Goal: Check status: Check status

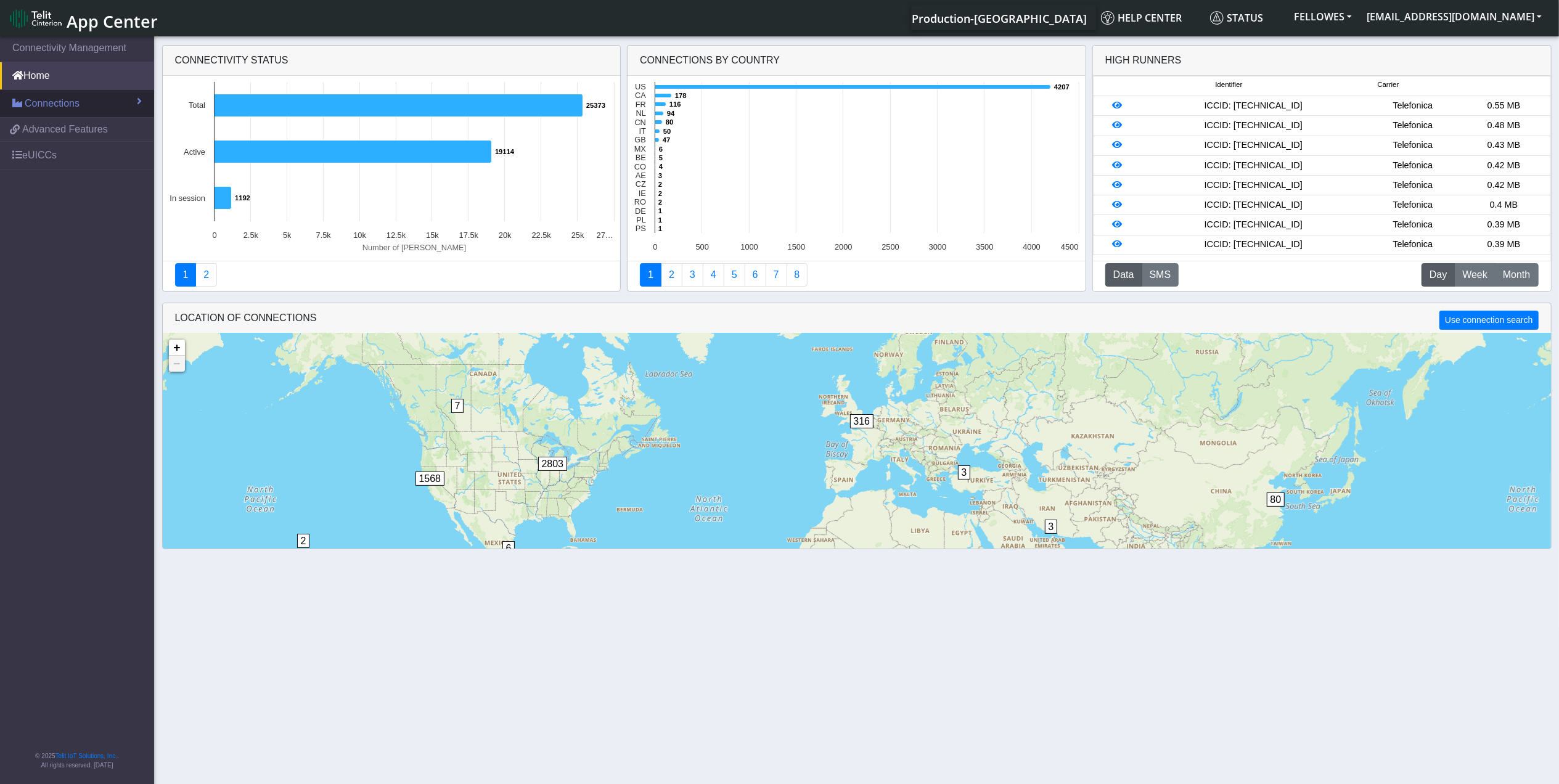
drag, startPoint x: 67, startPoint y: 100, endPoint x: 77, endPoint y: 96, distance: 10.8
click at [67, 100] on span "Connections" at bounding box center [52, 104] width 55 height 15
click at [77, 127] on link "List" at bounding box center [77, 130] width 154 height 26
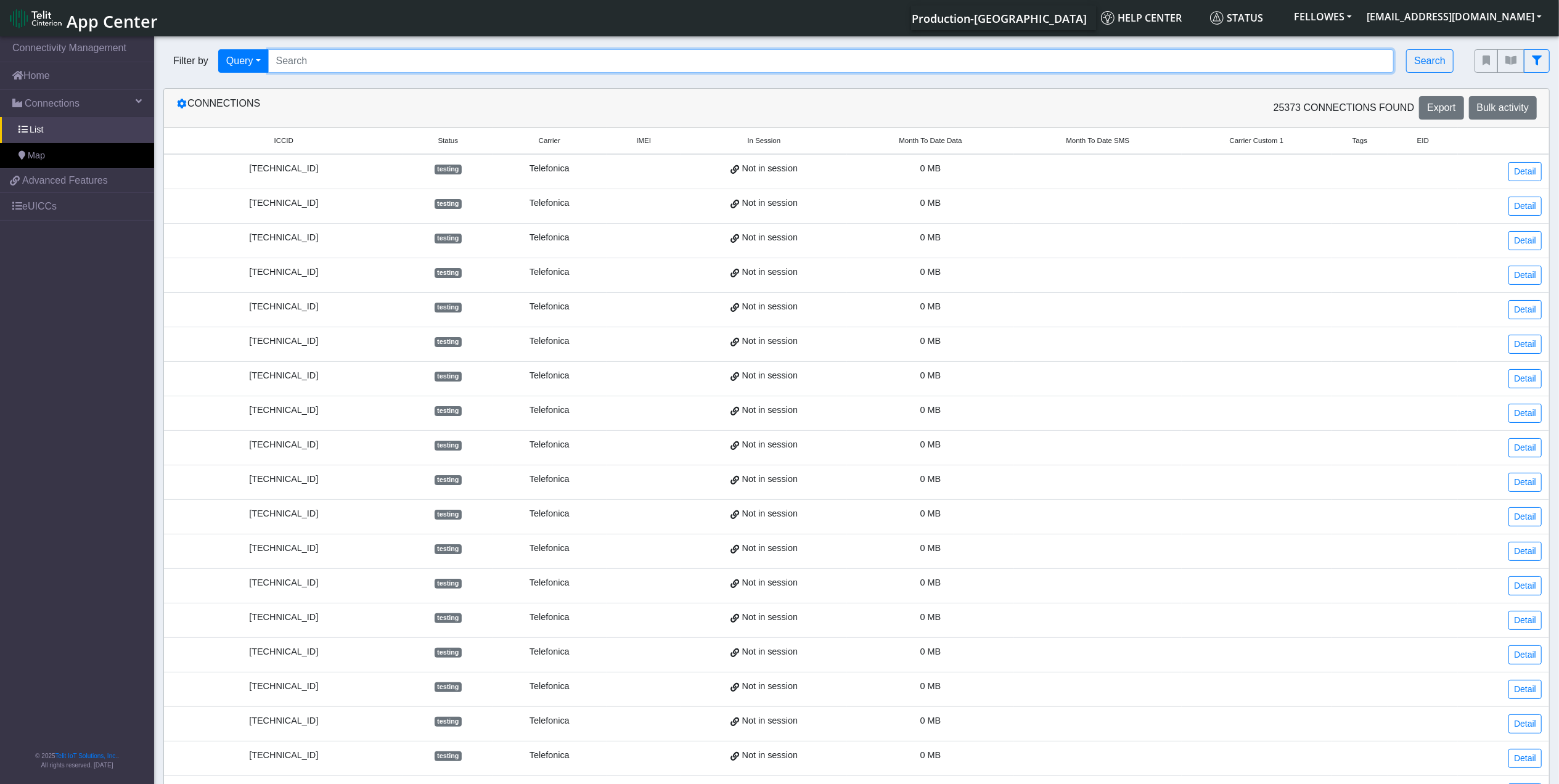
click at [412, 62] on input "Search..." at bounding box center [831, 61] width 1126 height 23
paste input "862430064267061"
type input "862430064267061"
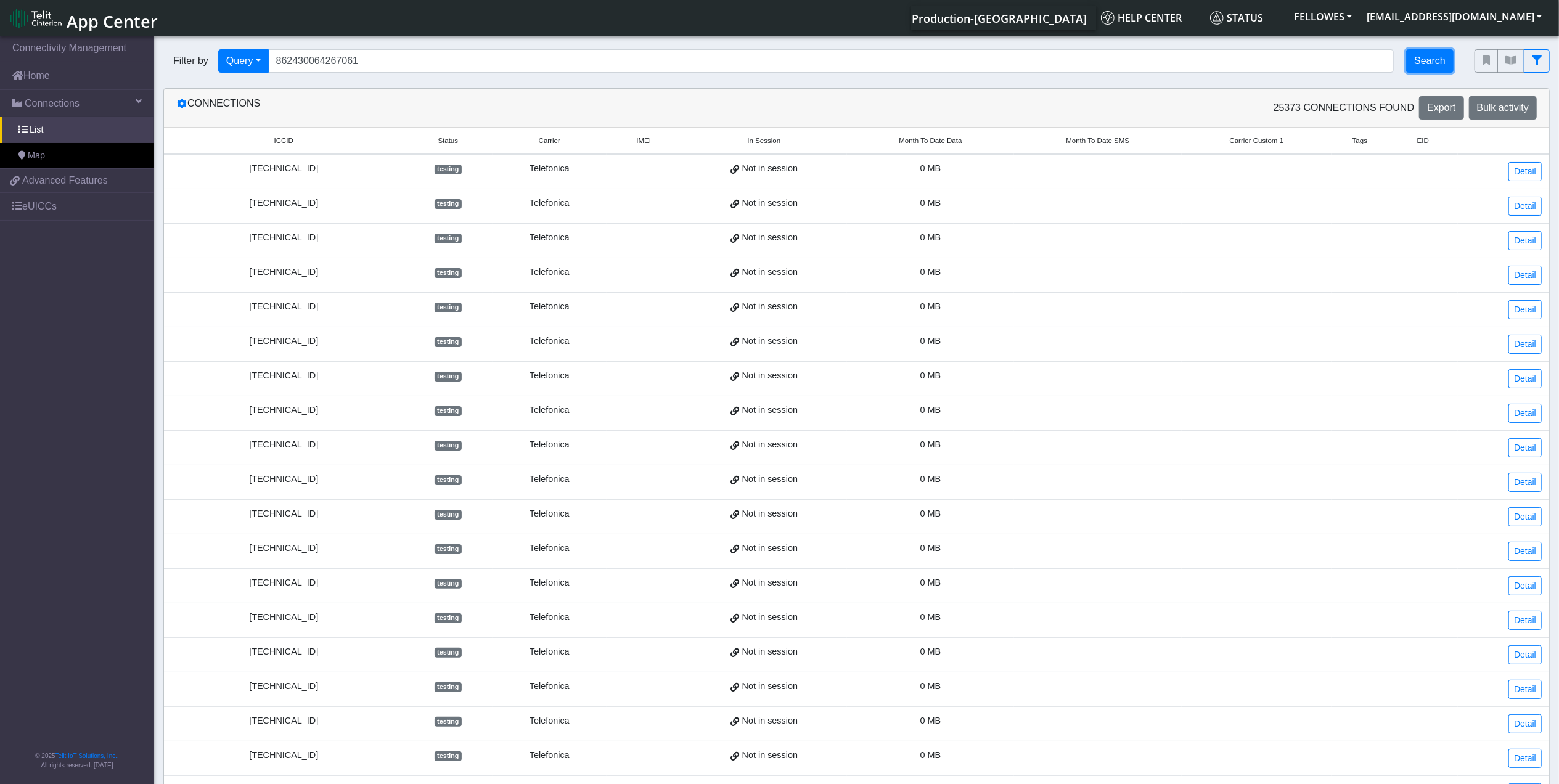
click at [1413, 61] on button "Search" at bounding box center [1429, 61] width 47 height 23
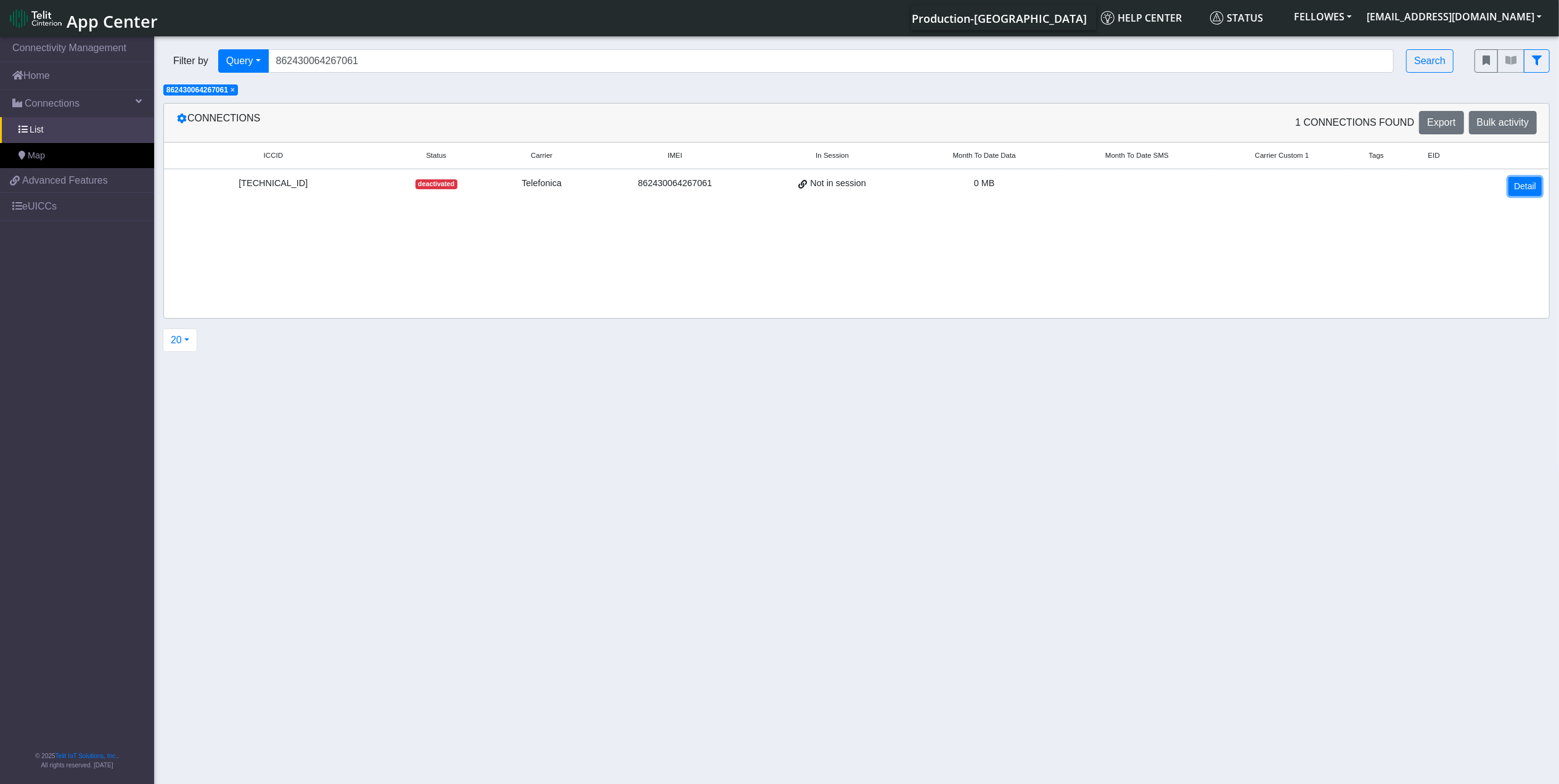
click at [1515, 185] on link "Detail" at bounding box center [1525, 187] width 34 height 19
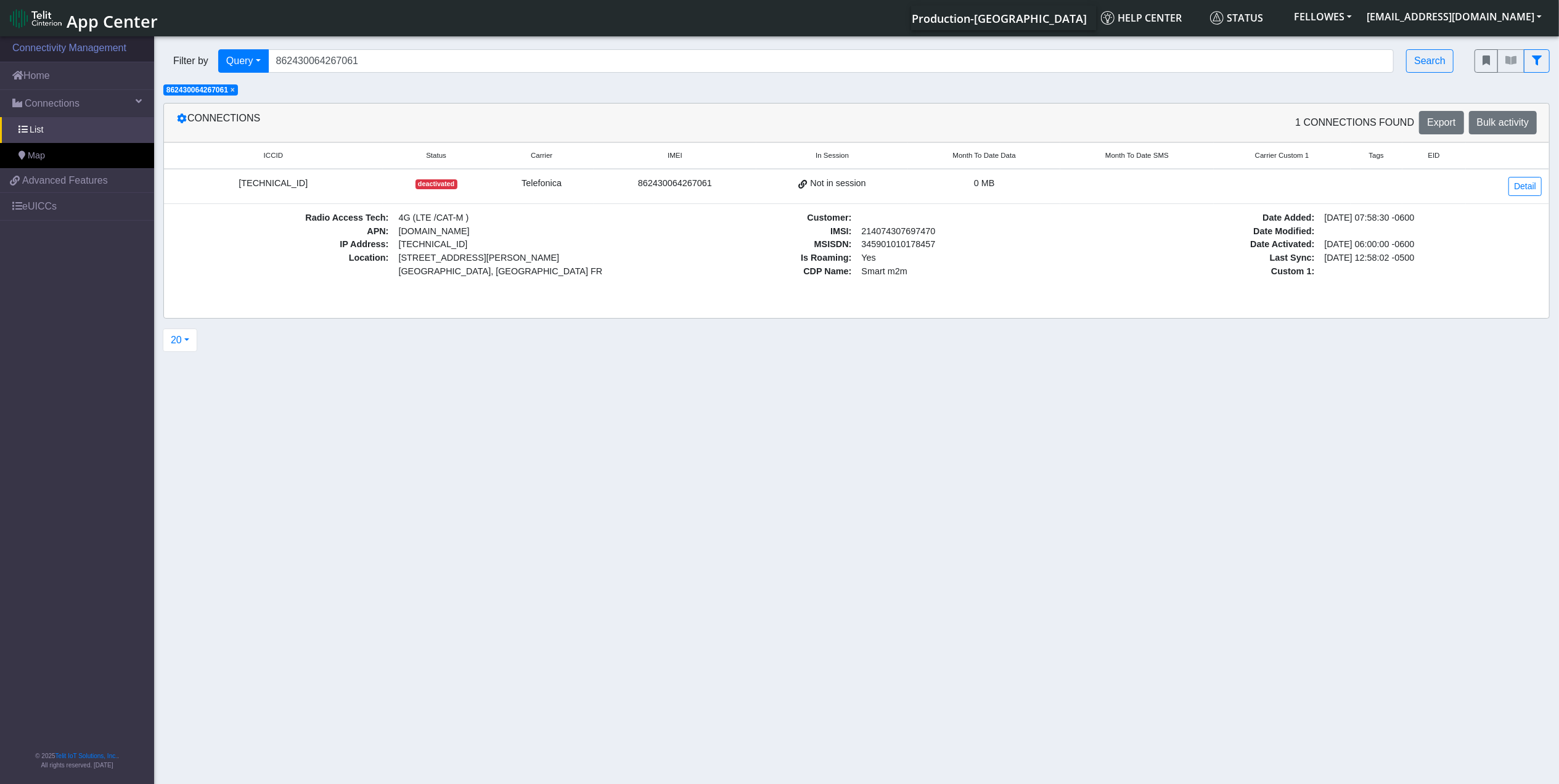
click at [60, 55] on link "Connectivity Management" at bounding box center [77, 48] width 154 height 27
click at [55, 72] on link "Home" at bounding box center [77, 75] width 154 height 27
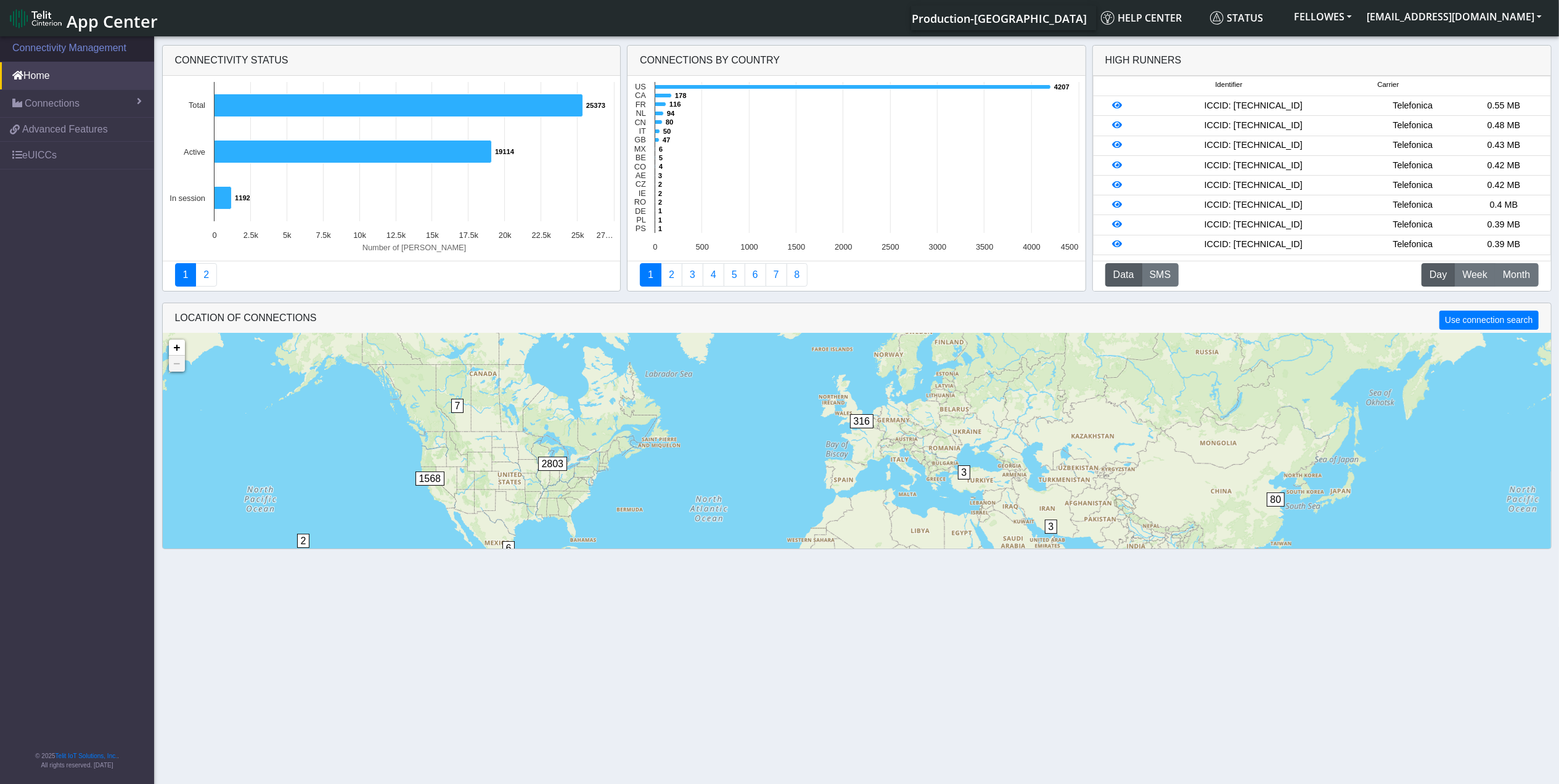
click at [61, 50] on link "Connectivity Management" at bounding box center [77, 48] width 154 height 27
click at [99, 23] on span "App Center" at bounding box center [112, 21] width 91 height 23
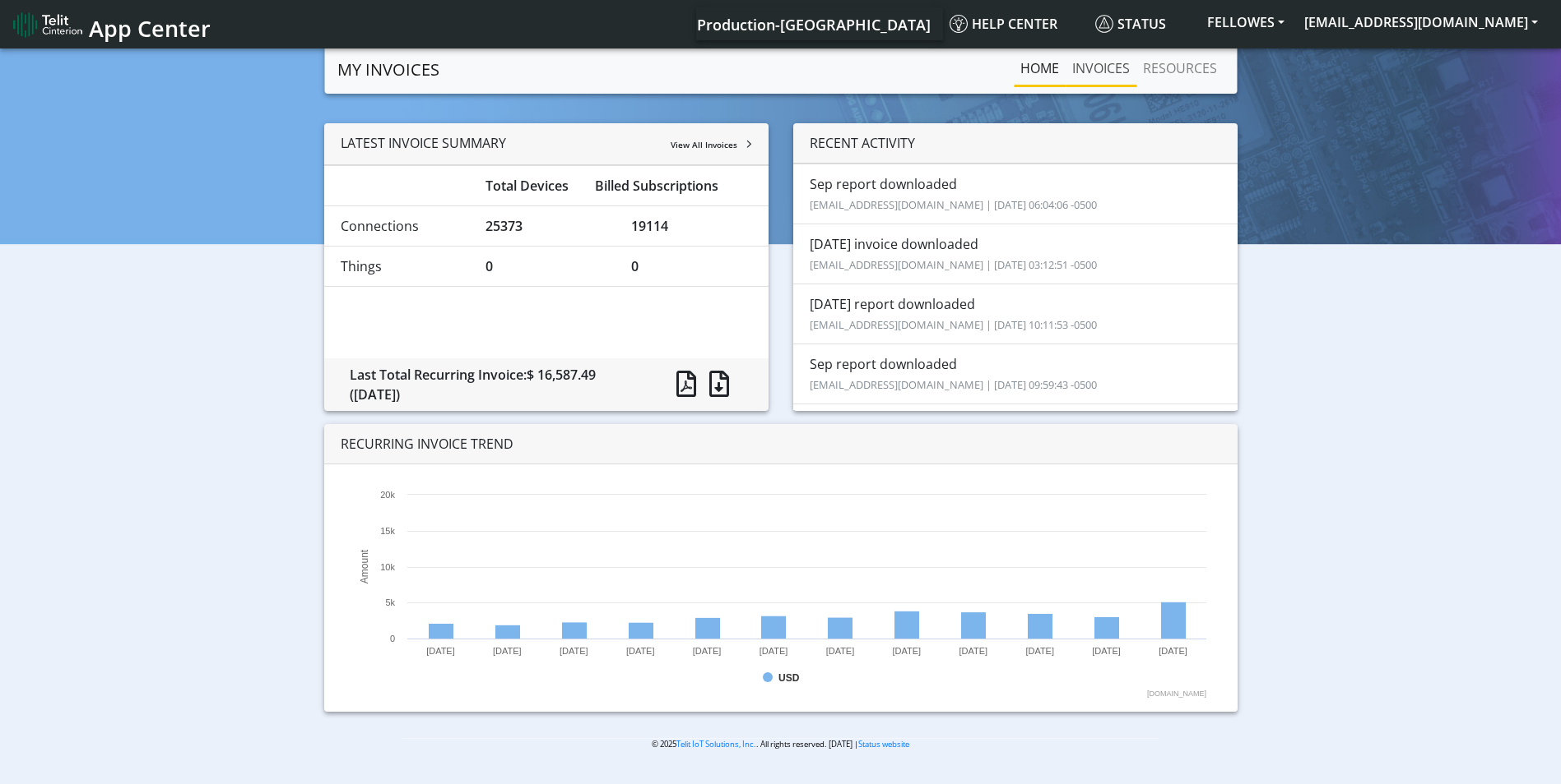
click at [1082, 63] on link "INVOICES" at bounding box center [1101, 68] width 71 height 33
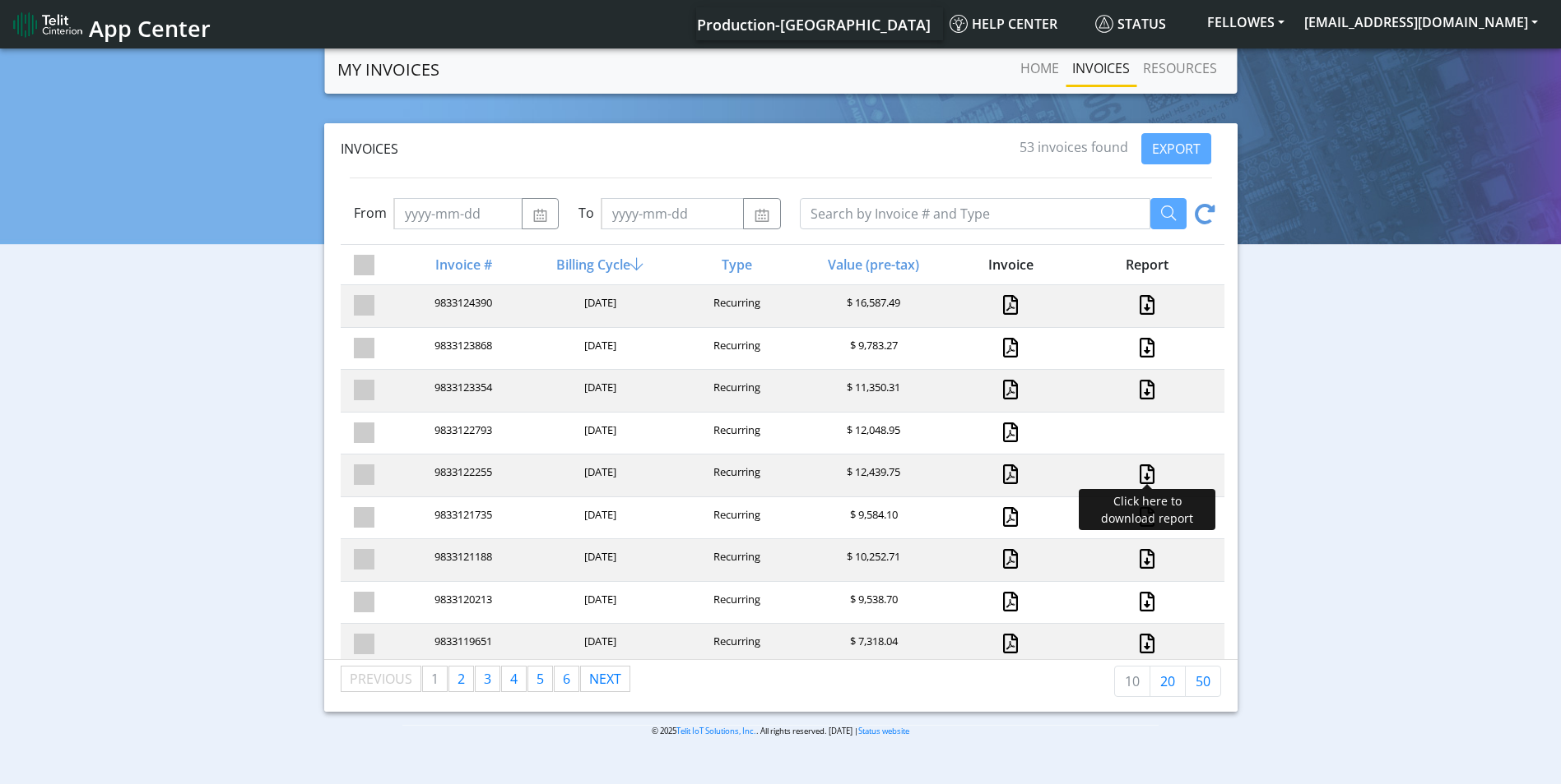
click at [1136, 473] on link at bounding box center [1146, 475] width 21 height 20
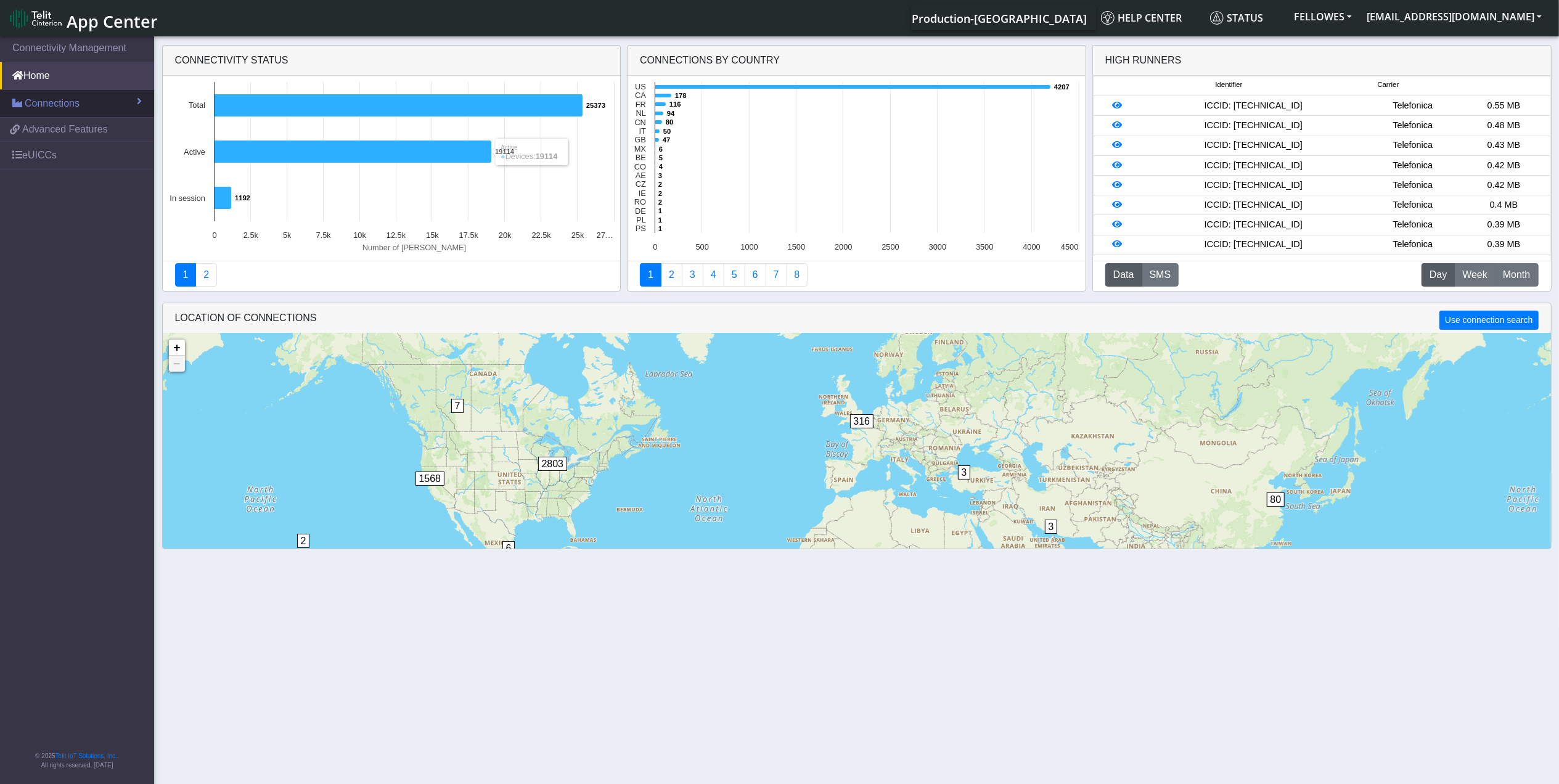
click at [86, 106] on link "Connections" at bounding box center [77, 103] width 154 height 27
click at [82, 129] on link "List" at bounding box center [77, 130] width 154 height 26
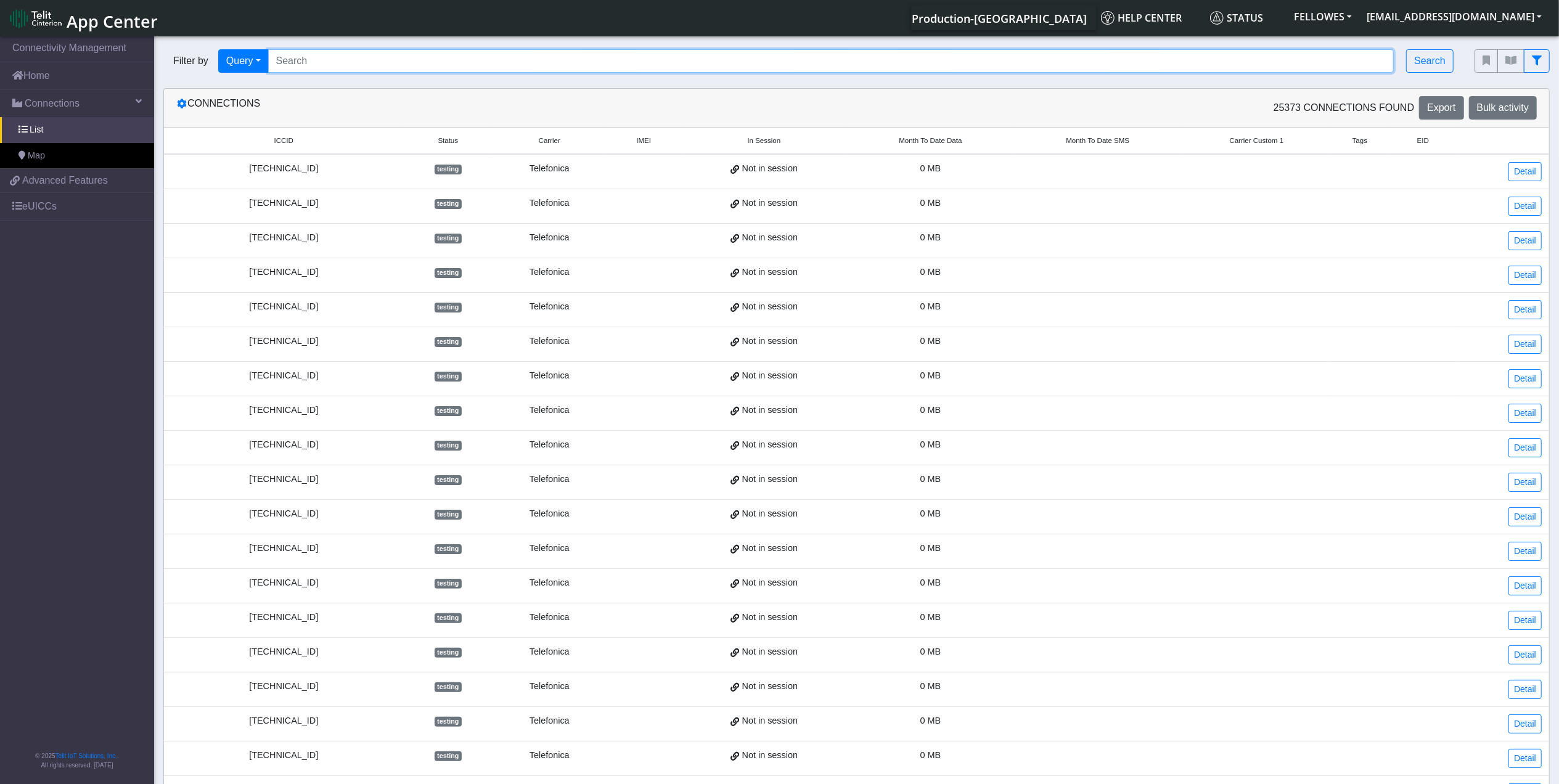
click at [339, 63] on input "Search..." at bounding box center [831, 61] width 1126 height 23
paste input "862430064267061"
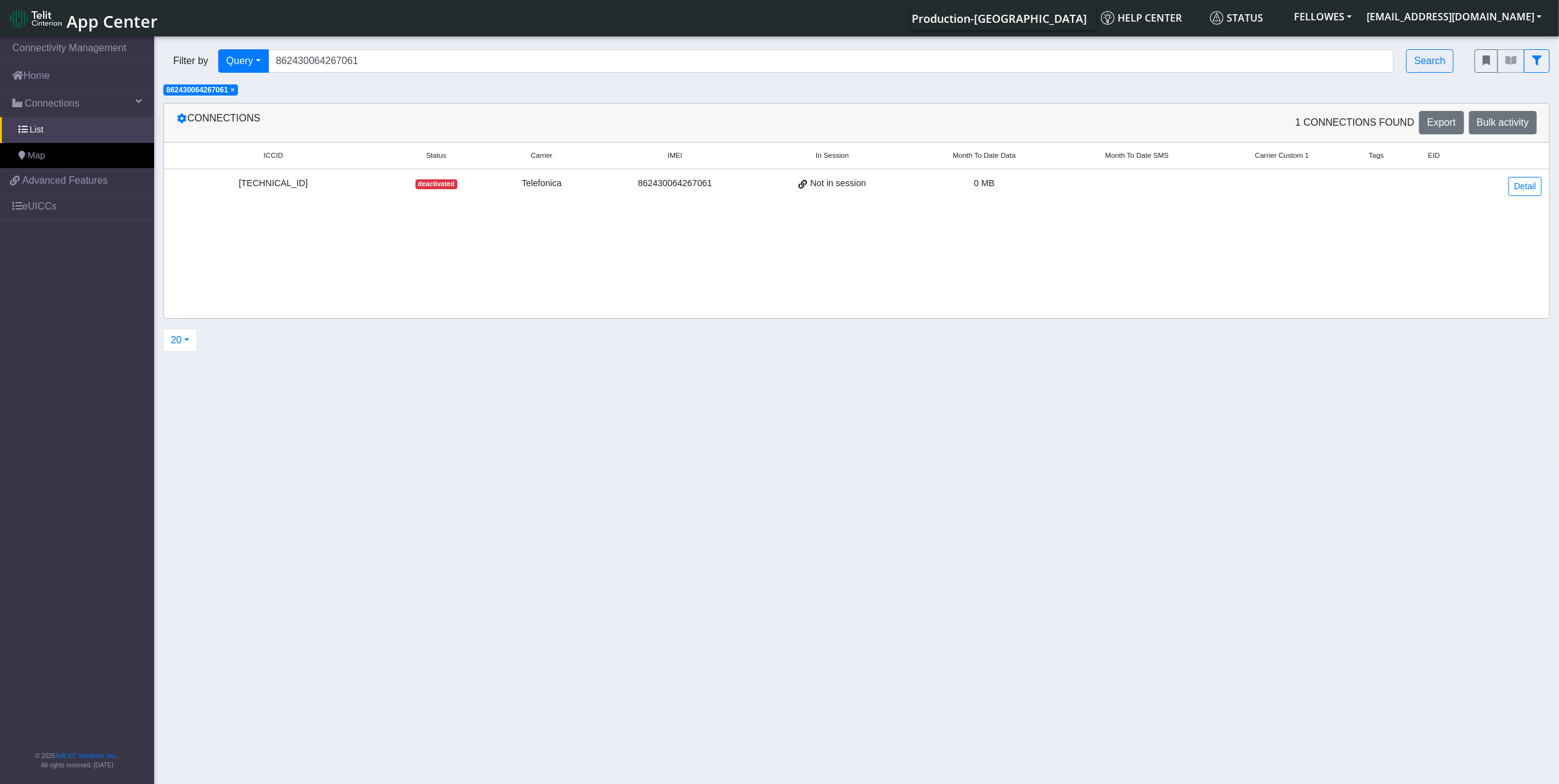
drag, startPoint x: 296, startPoint y: 188, endPoint x: 334, endPoint y: 186, distance: 38.1
click at [334, 186] on div "[TECHNICAL_ID]" at bounding box center [273, 184] width 204 height 13
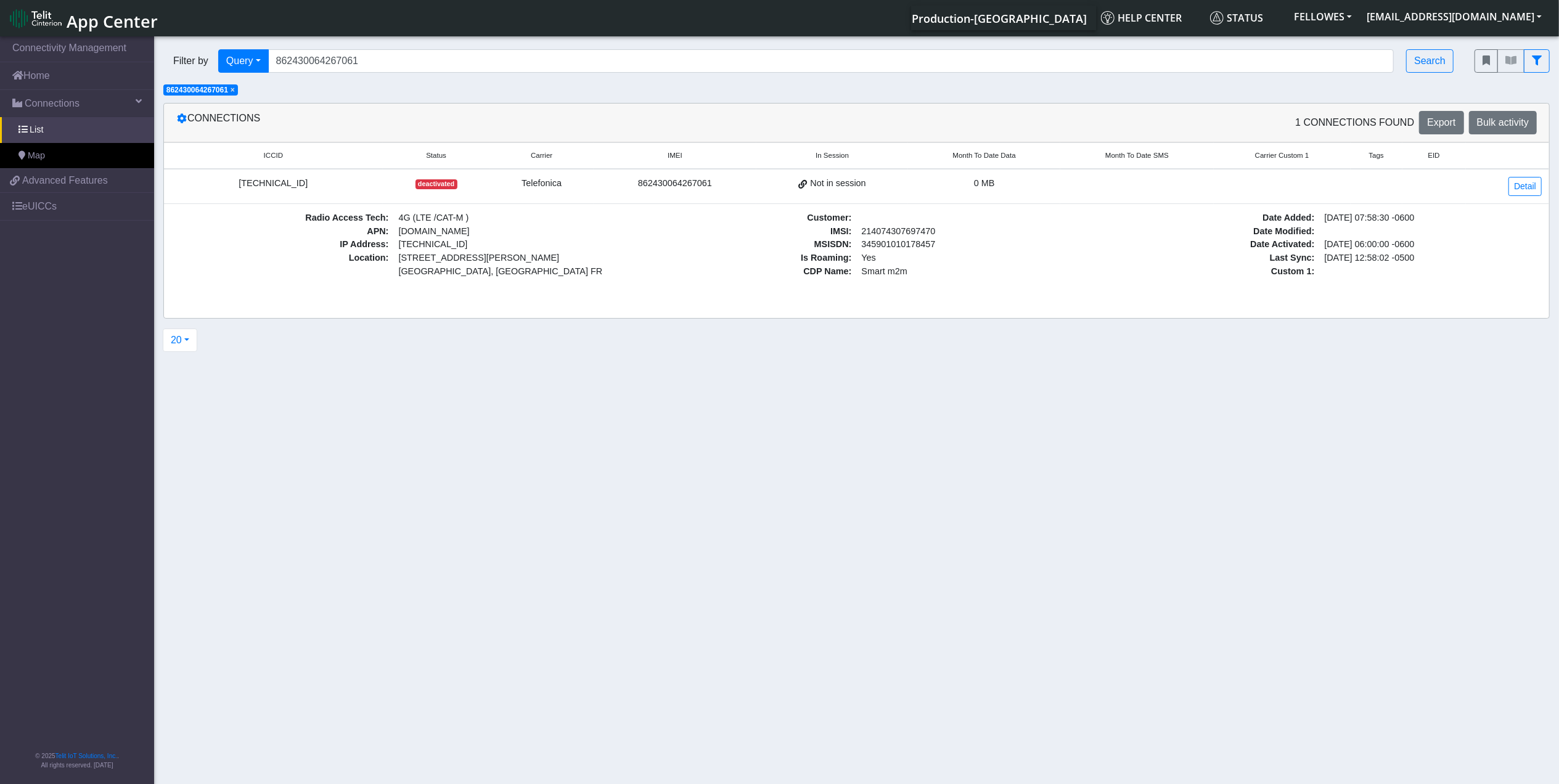
click at [322, 190] on div "[TECHNICAL_ID]" at bounding box center [273, 184] width 204 height 13
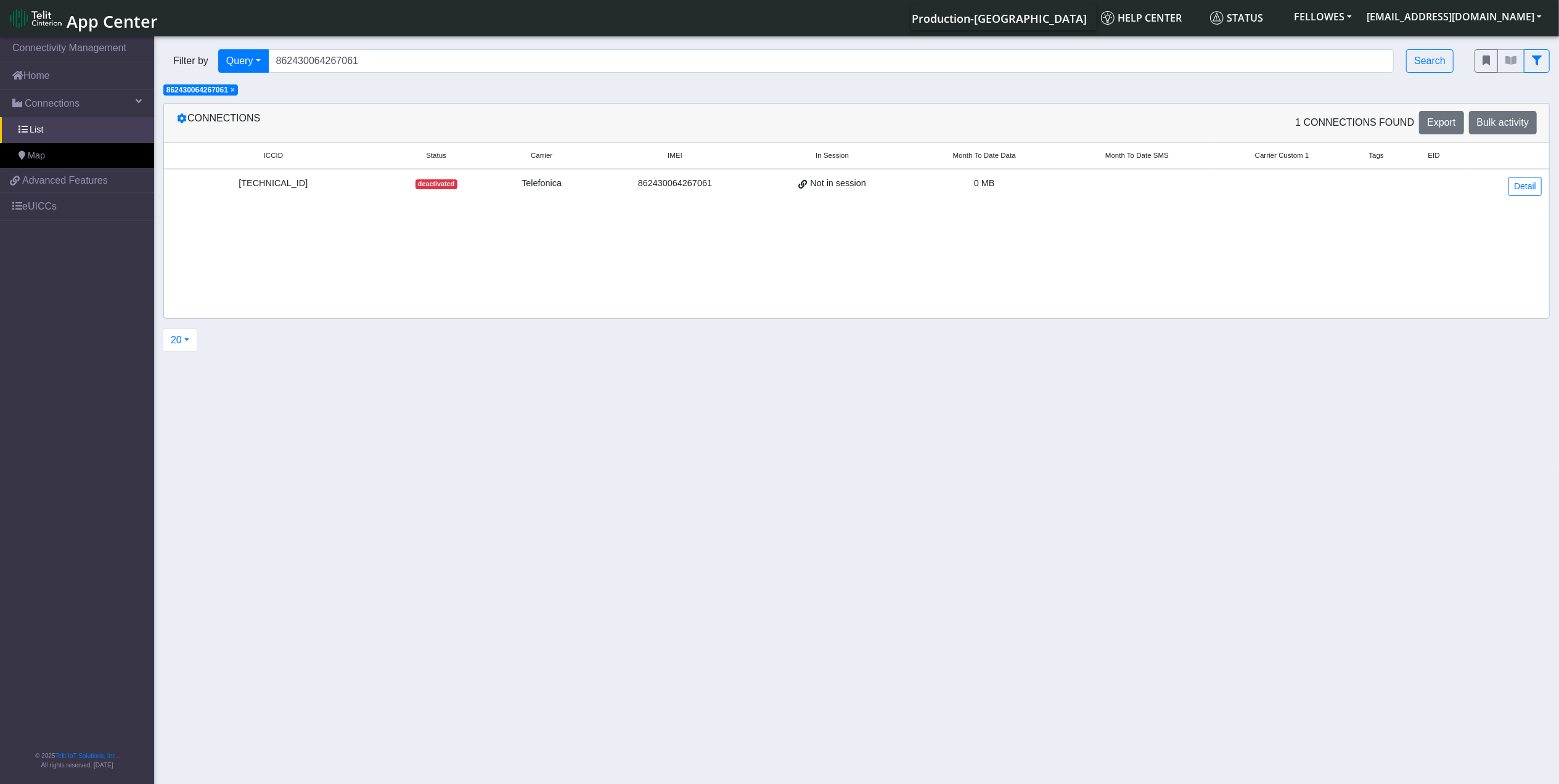
drag, startPoint x: 325, startPoint y: 181, endPoint x: 219, endPoint y: 184, distance: 106.0
click at [219, 184] on div "[TECHNICAL_ID]" at bounding box center [273, 184] width 204 height 13
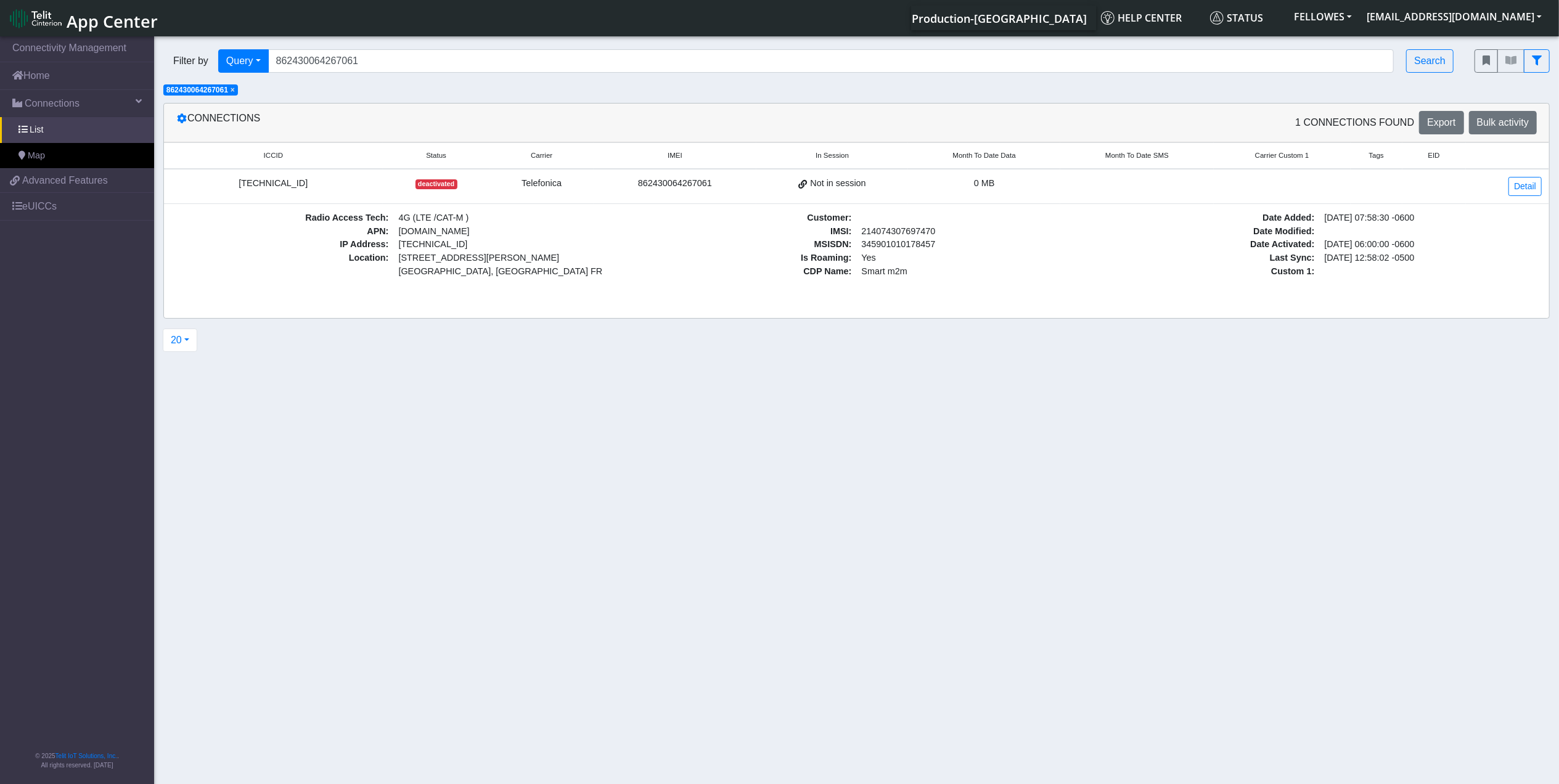
drag, startPoint x: 219, startPoint y: 184, endPoint x: 243, endPoint y: 176, distance: 25.3
copy div "[TECHNICAL_ID]"
click at [366, 61] on input "862430064267061" at bounding box center [831, 61] width 1126 height 23
click at [367, 61] on input "862430064267061" at bounding box center [831, 61] width 1126 height 23
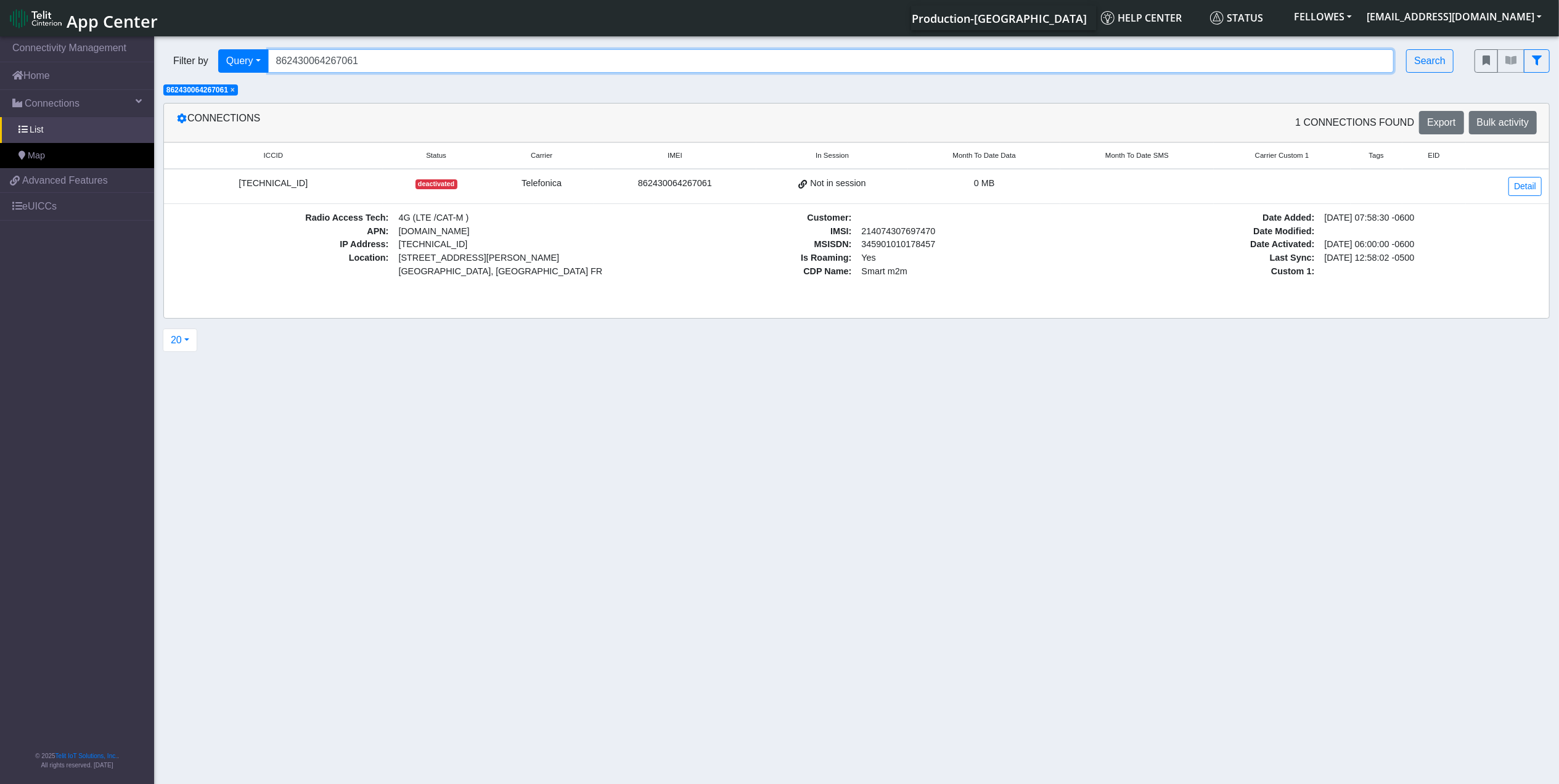
paste input "6824"
click at [233, 86] on span "×" at bounding box center [233, 90] width 4 height 9
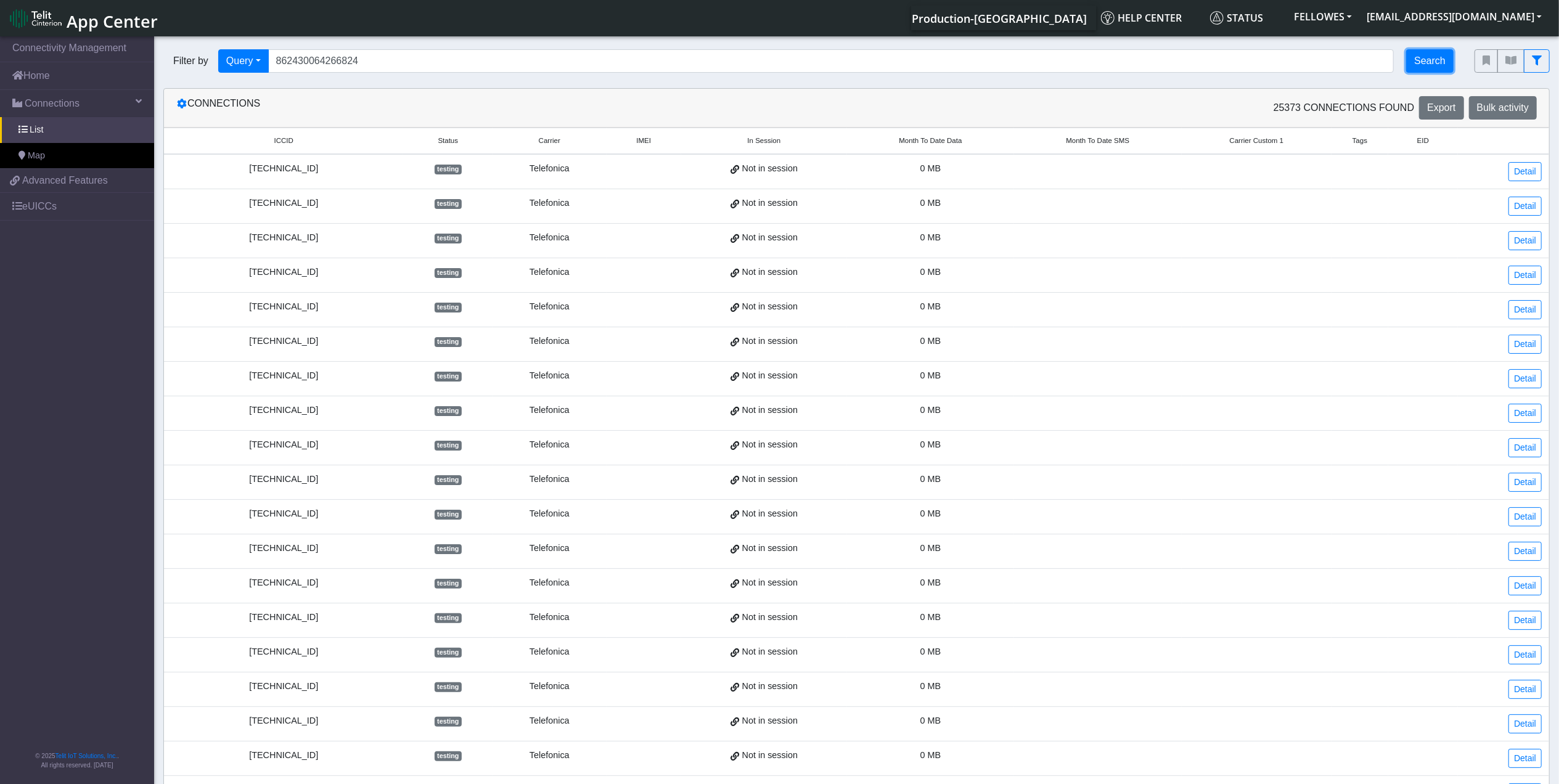
click at [1418, 52] on button "Search" at bounding box center [1429, 61] width 47 height 23
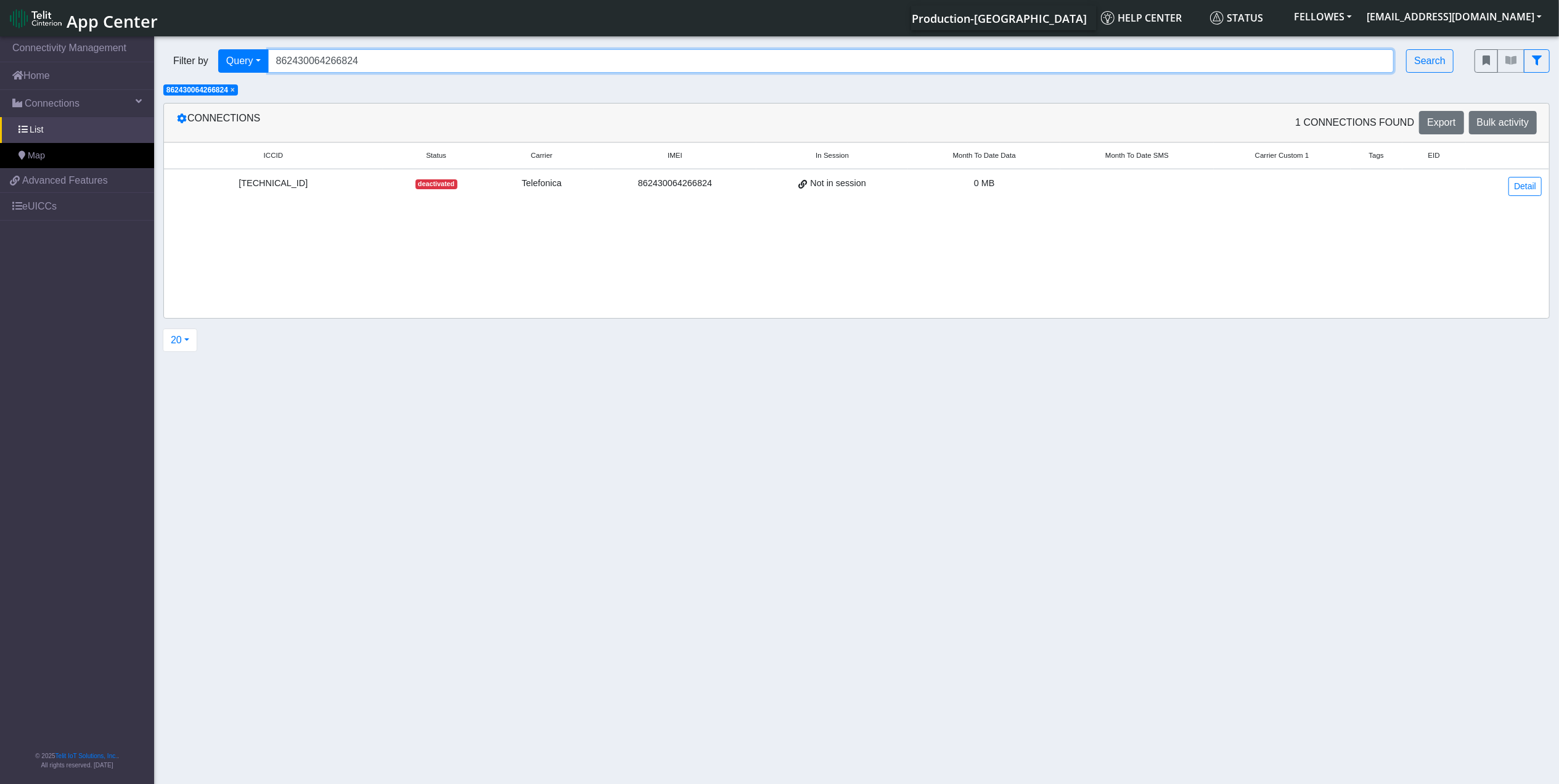
click at [476, 63] on input "862430064266824" at bounding box center [831, 61] width 1126 height 23
type input "353141288053221"
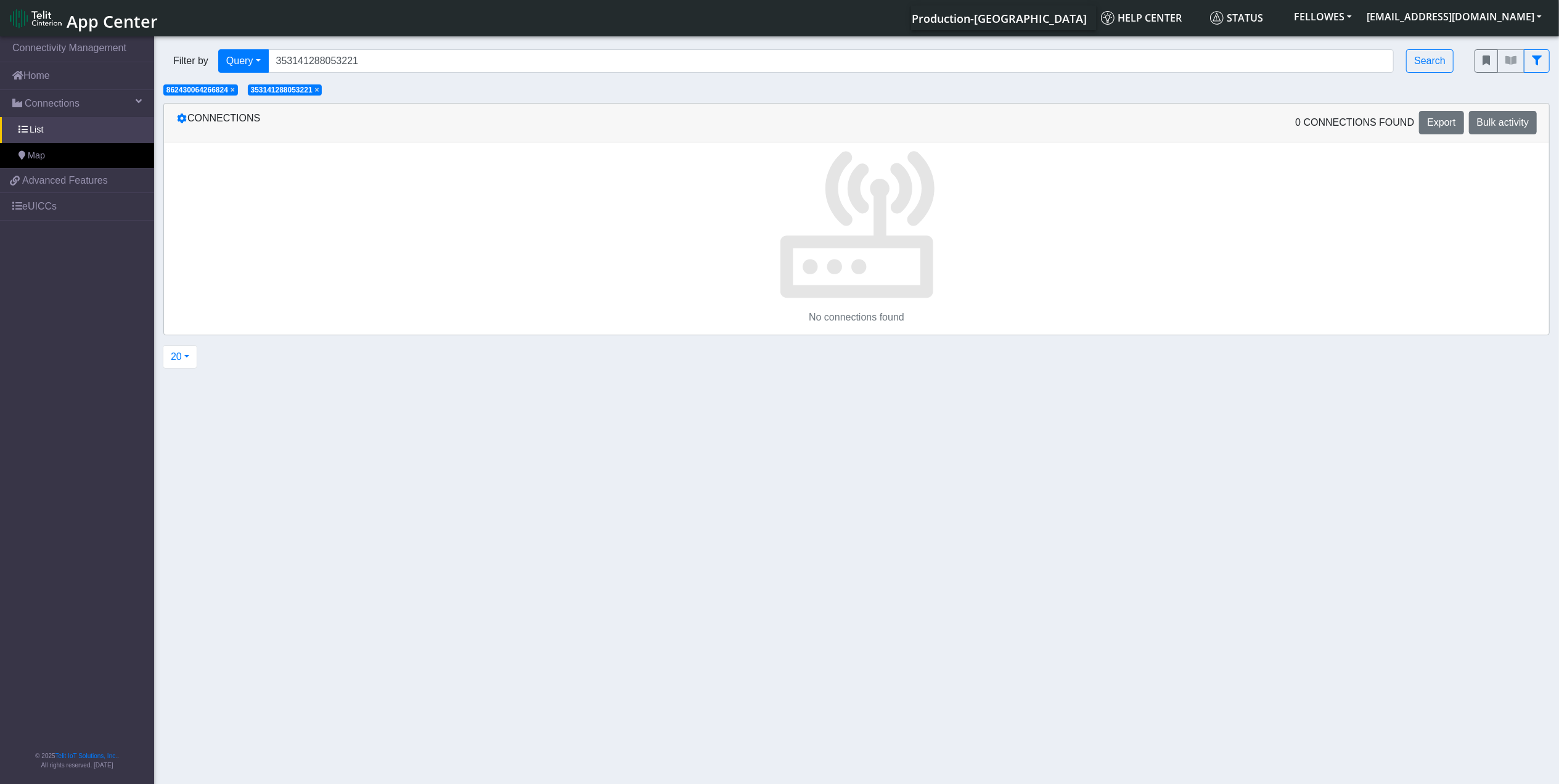
click at [233, 91] on span "×" at bounding box center [233, 90] width 4 height 9
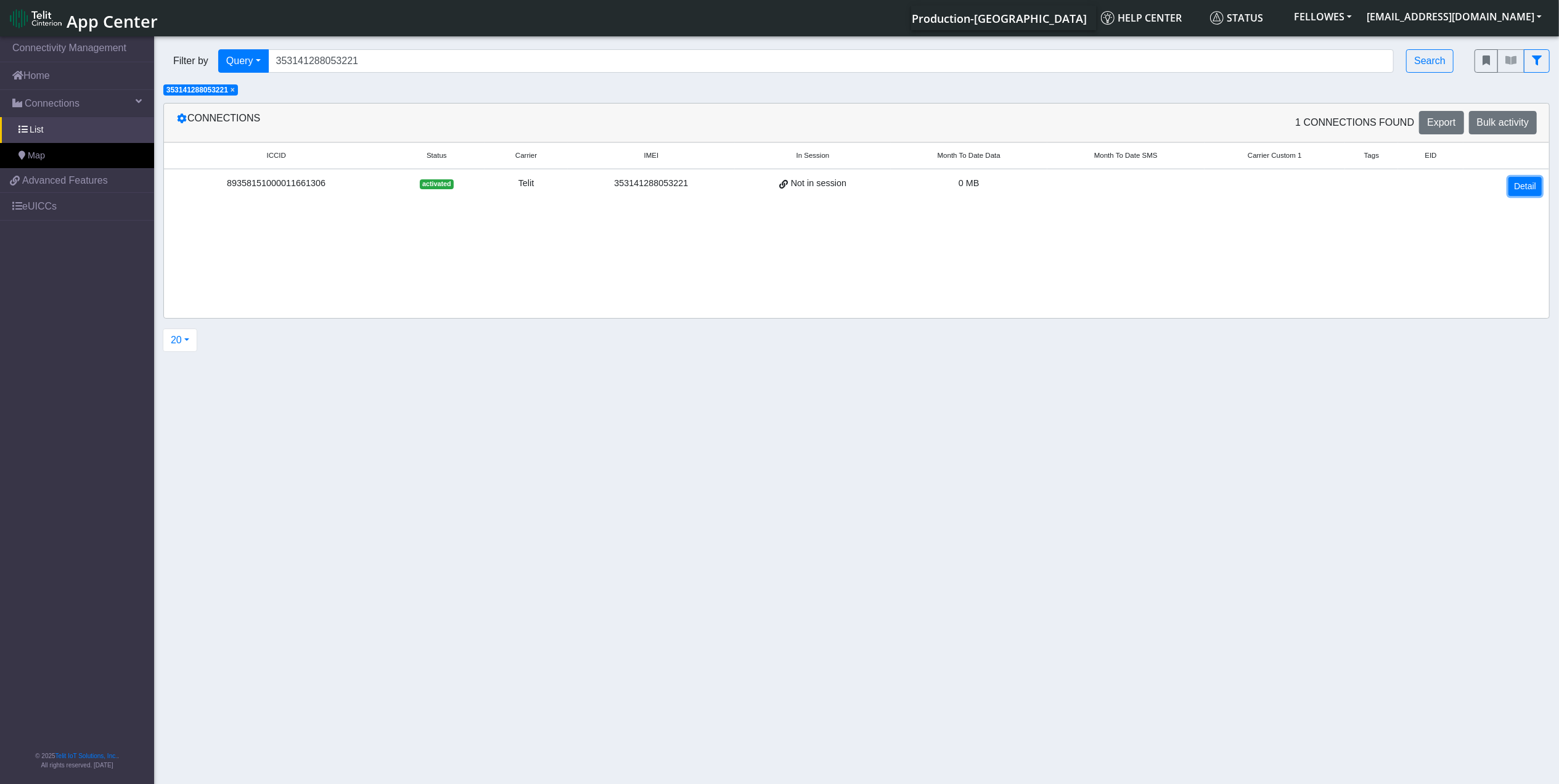
click at [1513, 185] on link "Detail" at bounding box center [1525, 187] width 34 height 19
